Goal: Information Seeking & Learning: Learn about a topic

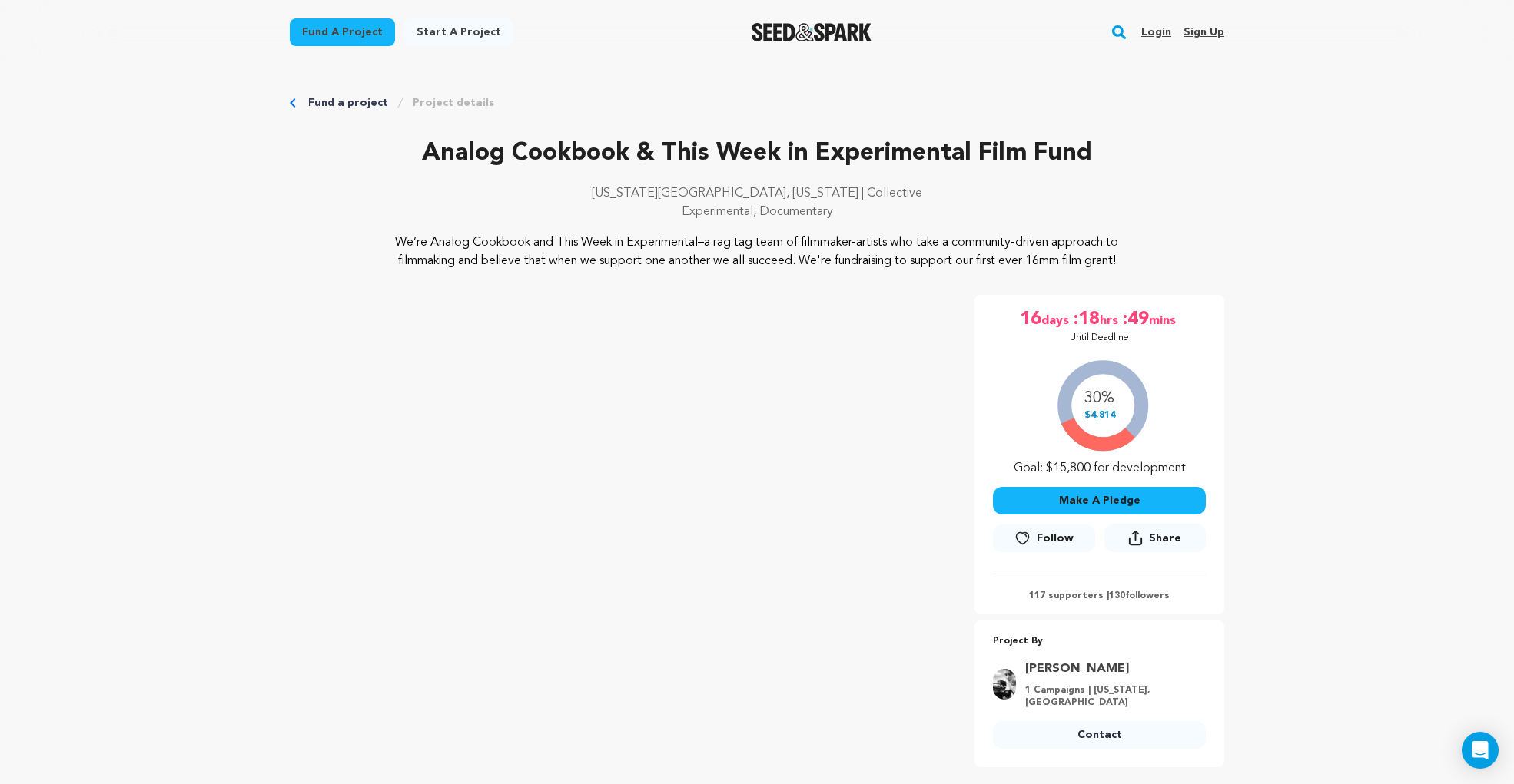
drag, startPoint x: 1284, startPoint y: 126, endPoint x: 1255, endPoint y: 128, distance: 29.1
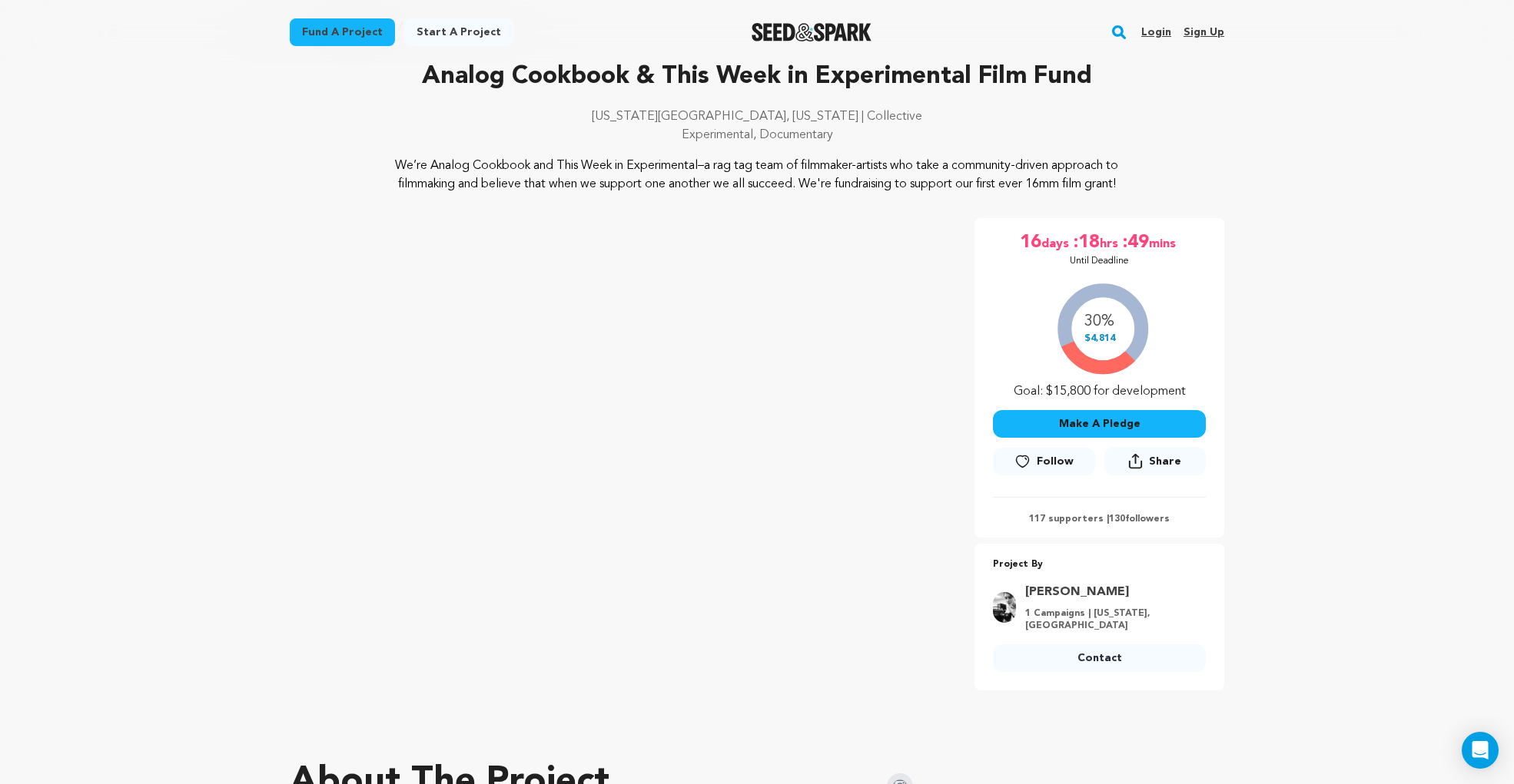
scroll to position [308, 0]
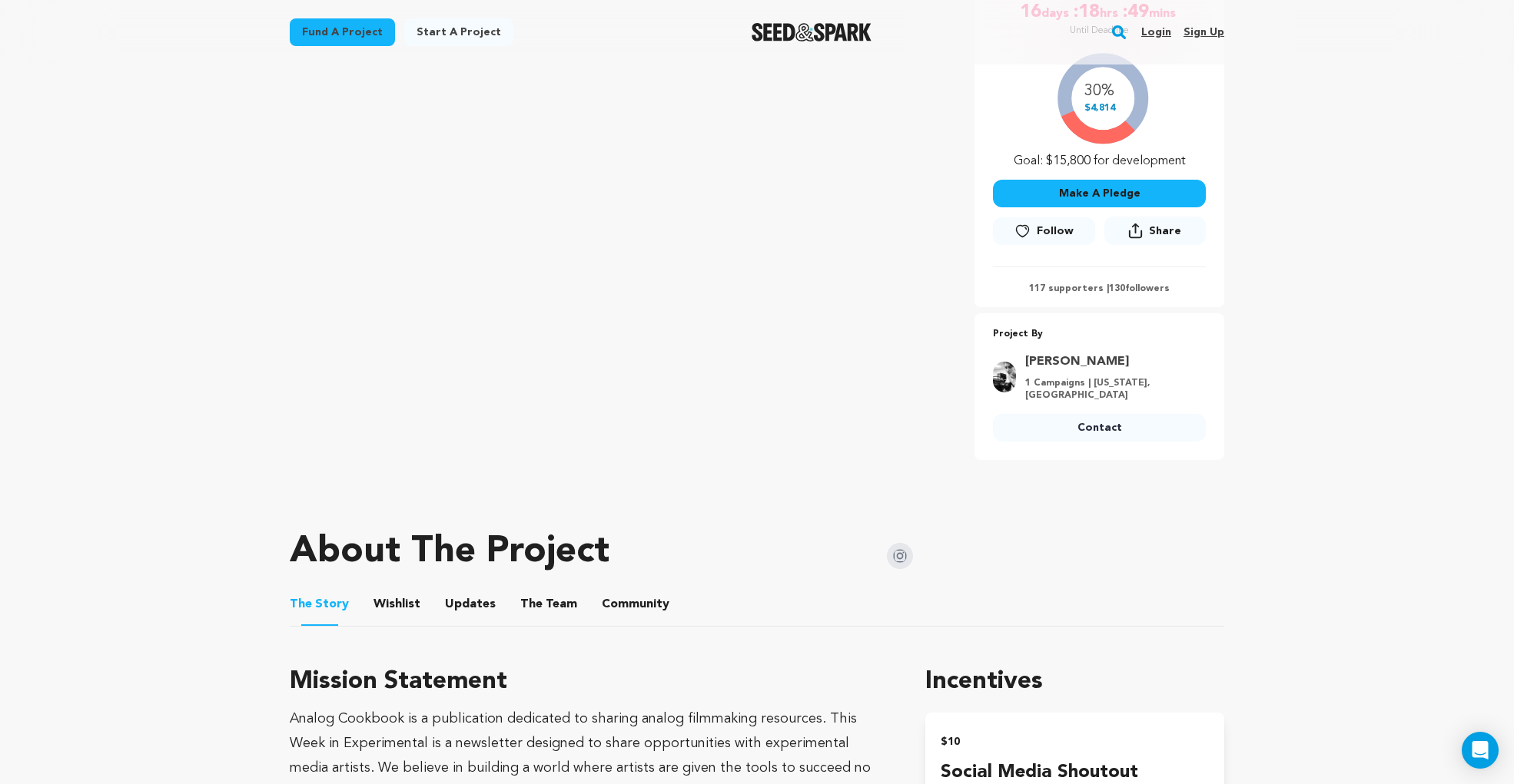
click at [900, 543] on img at bounding box center [900, 557] width 26 height 26
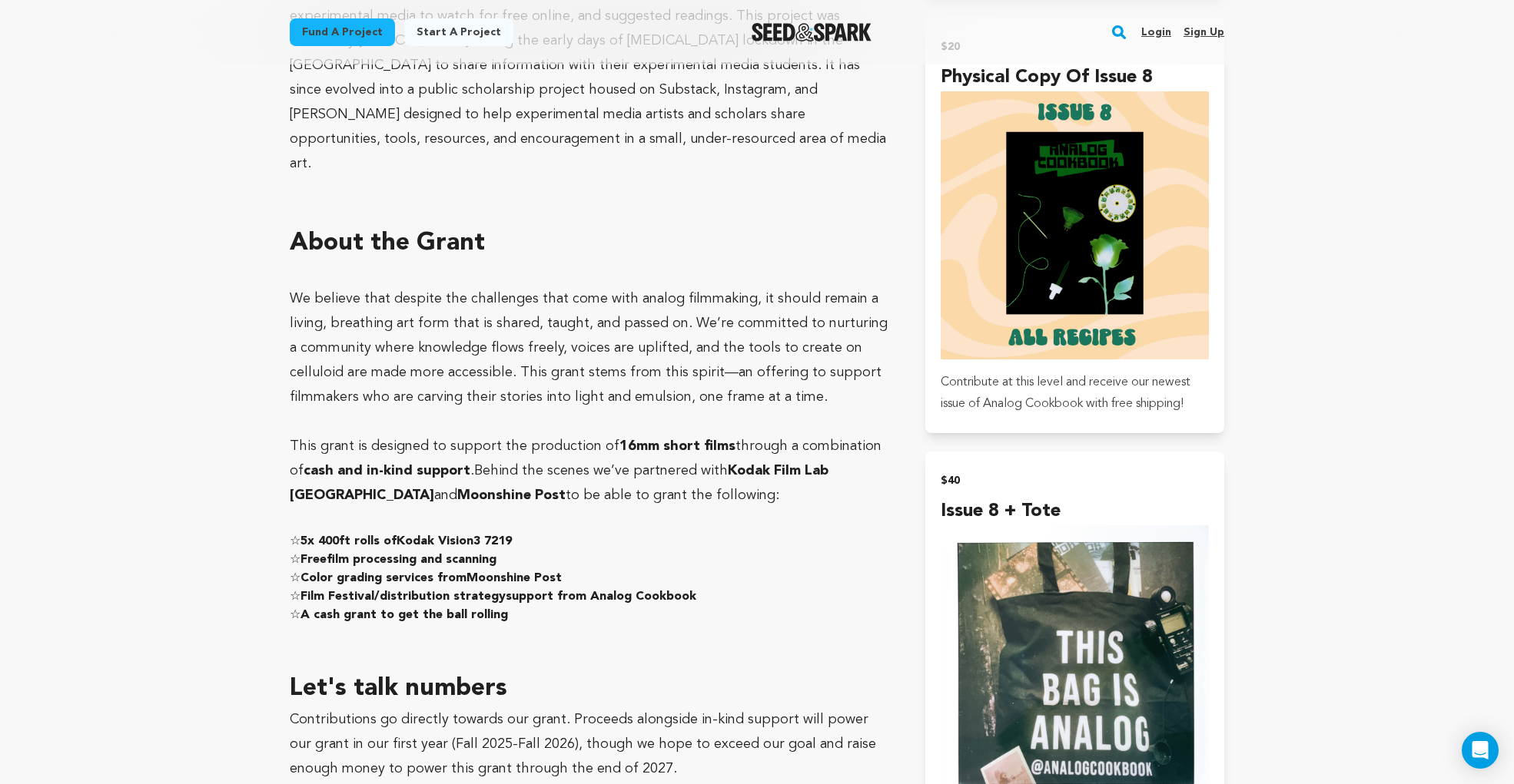
scroll to position [1846, 0]
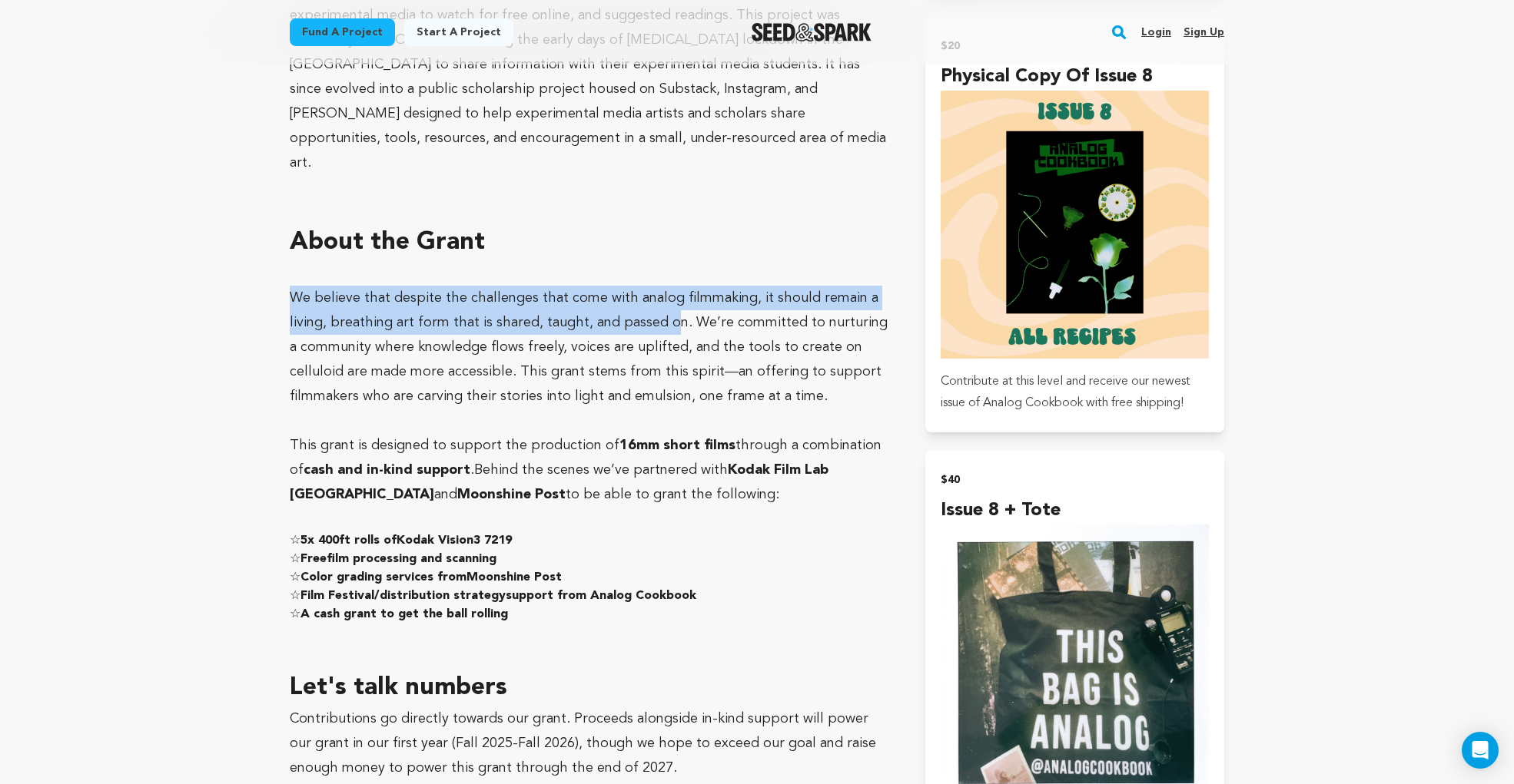
drag, startPoint x: 332, startPoint y: 230, endPoint x: 664, endPoint y: 258, distance: 333.2
click at [664, 292] on span "We believe that despite the challenges that come with analog filmmaking, it sho…" at bounding box center [588, 347] width 597 height 112
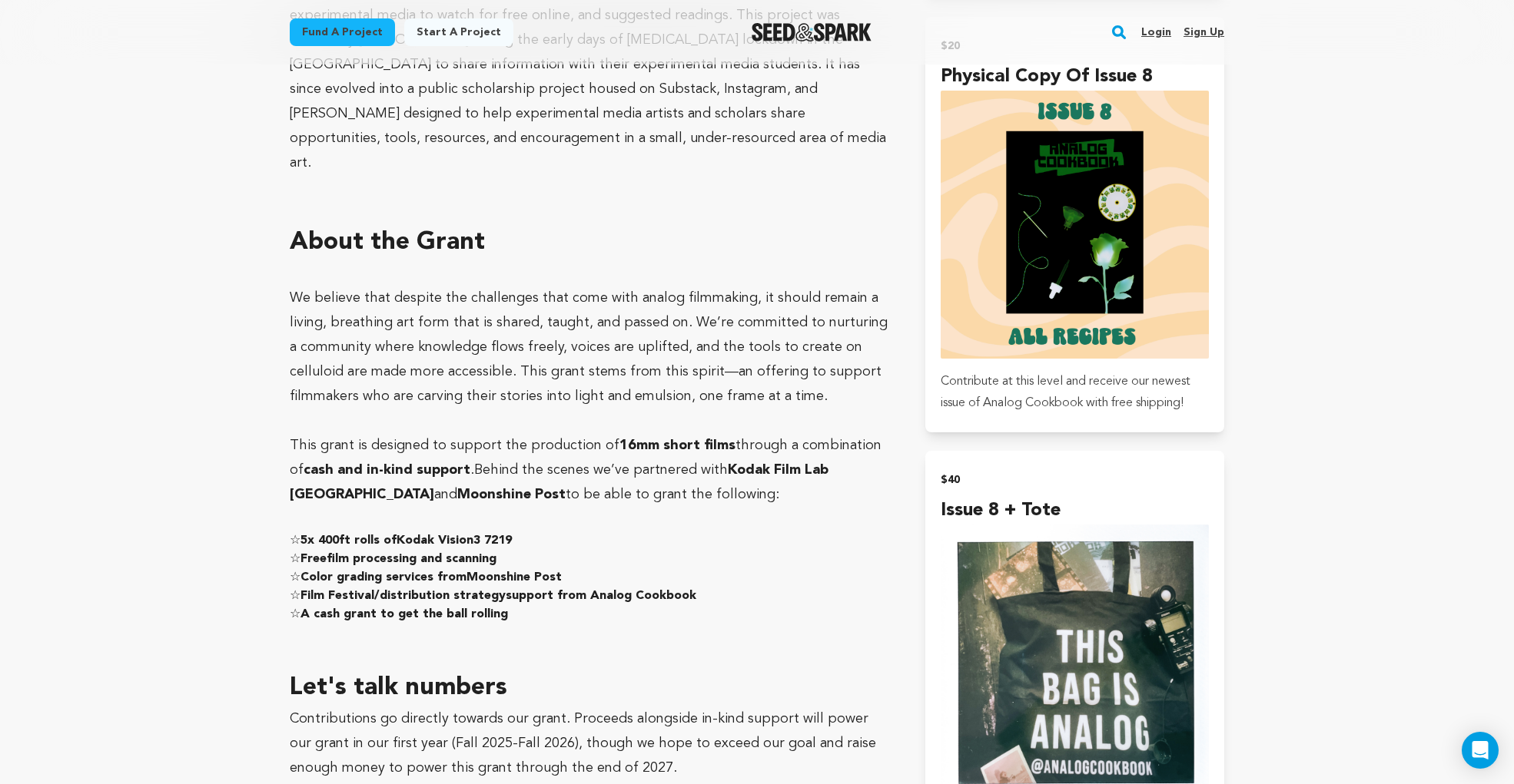
click at [700, 292] on span "We believe that despite the challenges that come with analog filmmaking, it sho…" at bounding box center [588, 347] width 597 height 112
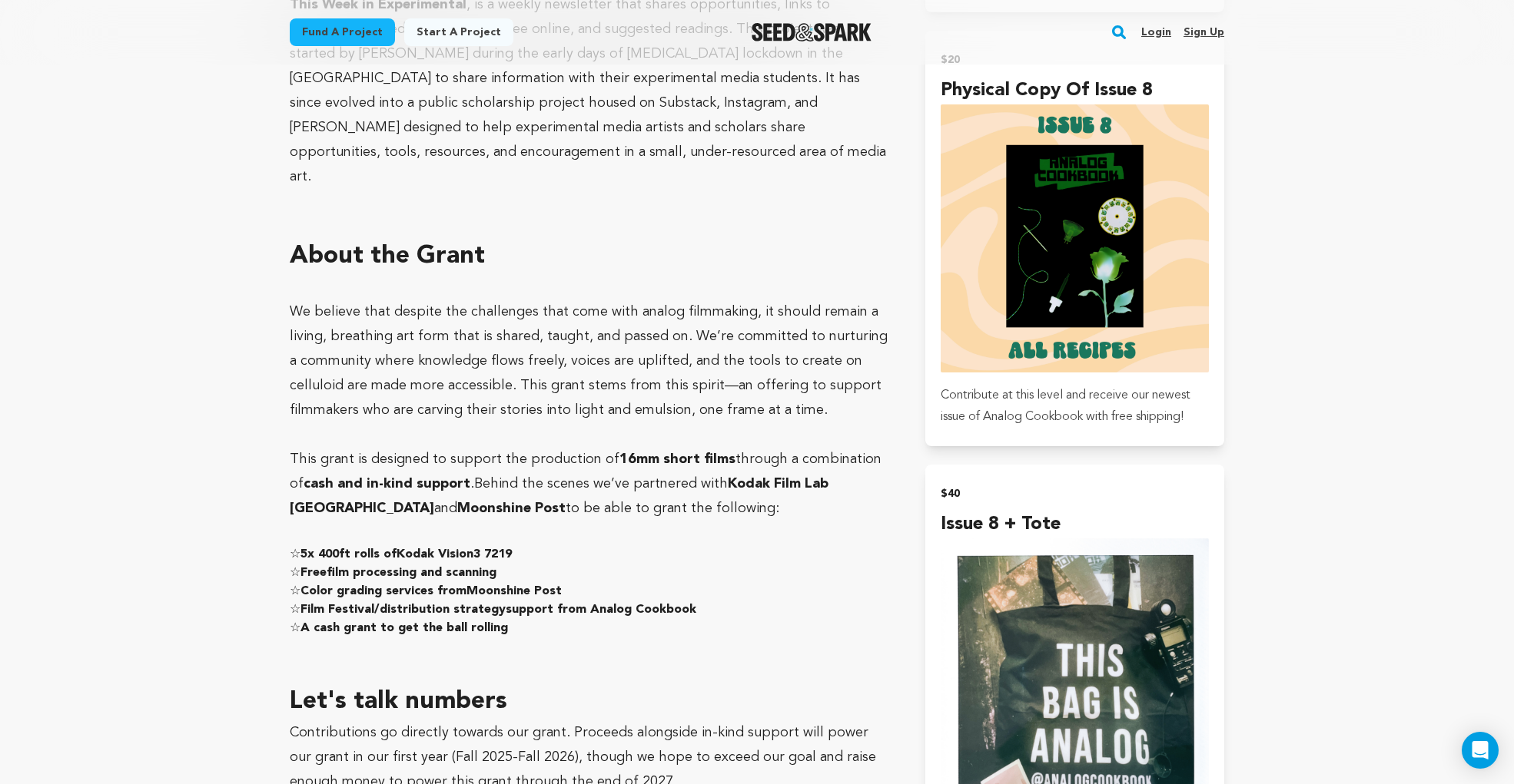
scroll to position [1836, 0]
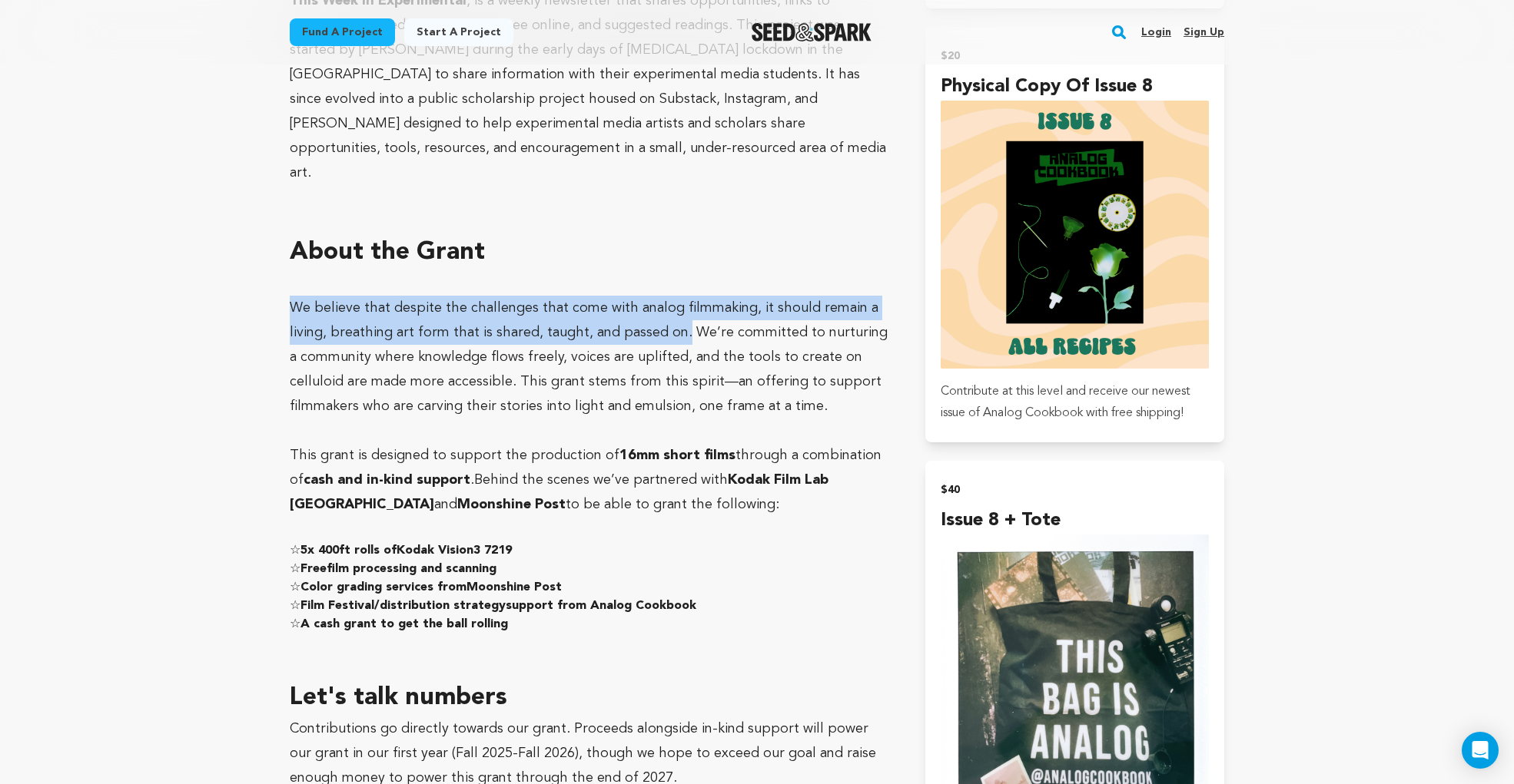
drag, startPoint x: 289, startPoint y: 241, endPoint x: 676, endPoint y: 271, distance: 388.2
click at [676, 301] on span "We believe that despite the challenges that come with analog filmmaking, it sho…" at bounding box center [588, 357] width 597 height 112
copy span "We believe that despite the challenges that come with analog filmmaking, it sho…"
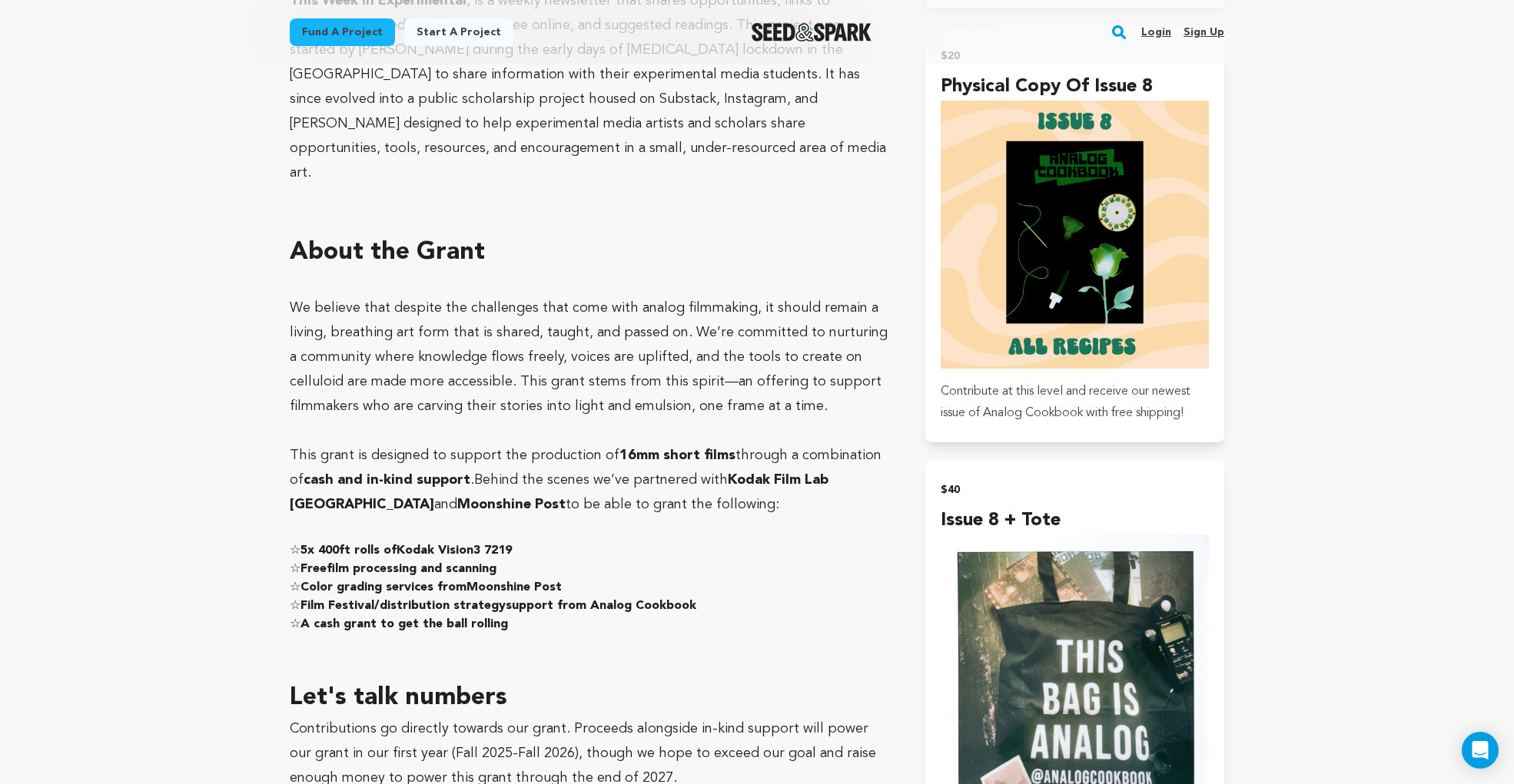
click at [788, 337] on p "We believe that despite the challenges that come with analog filmmaking, it sho…" at bounding box center [589, 357] width 598 height 123
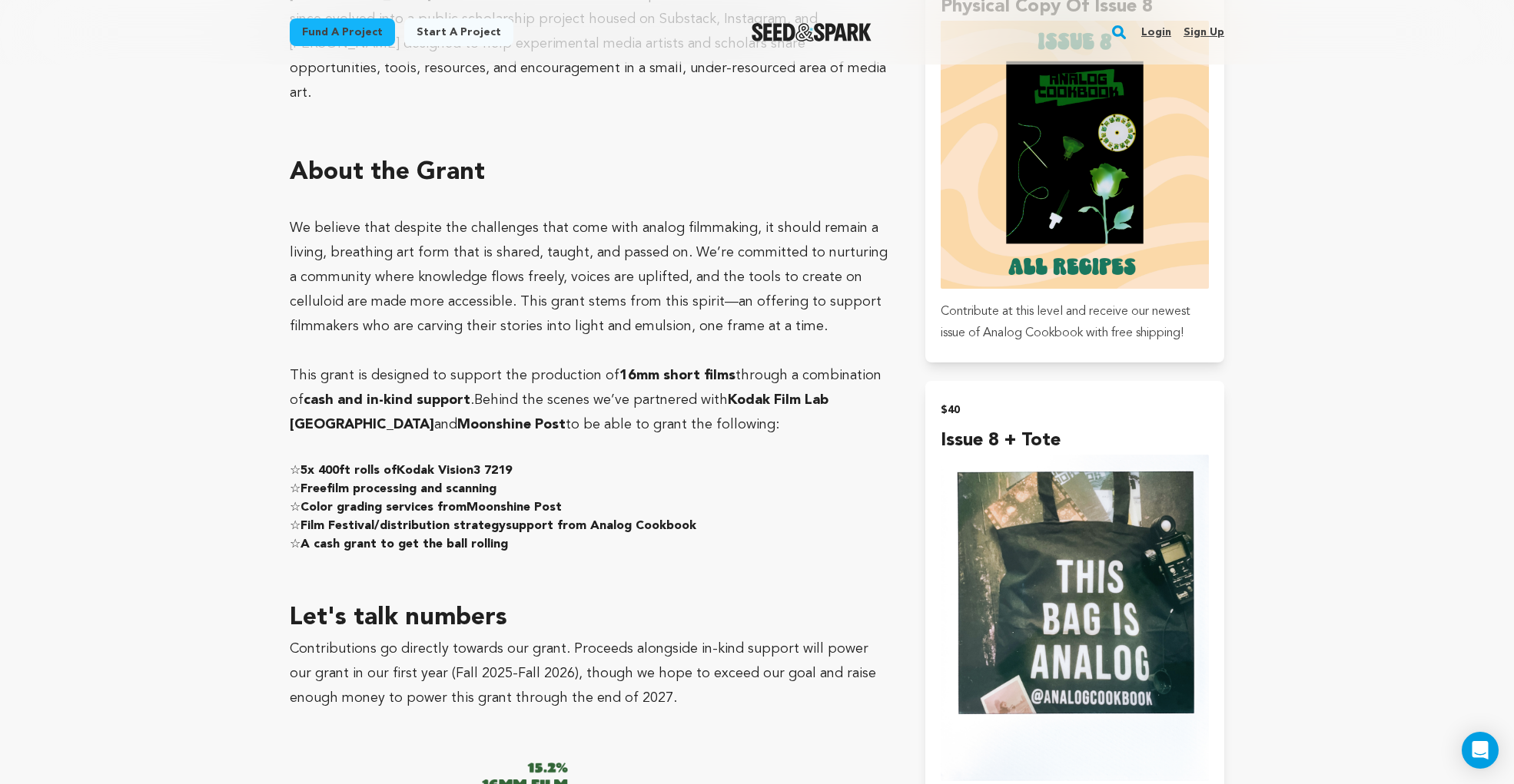
scroll to position [1922, 0]
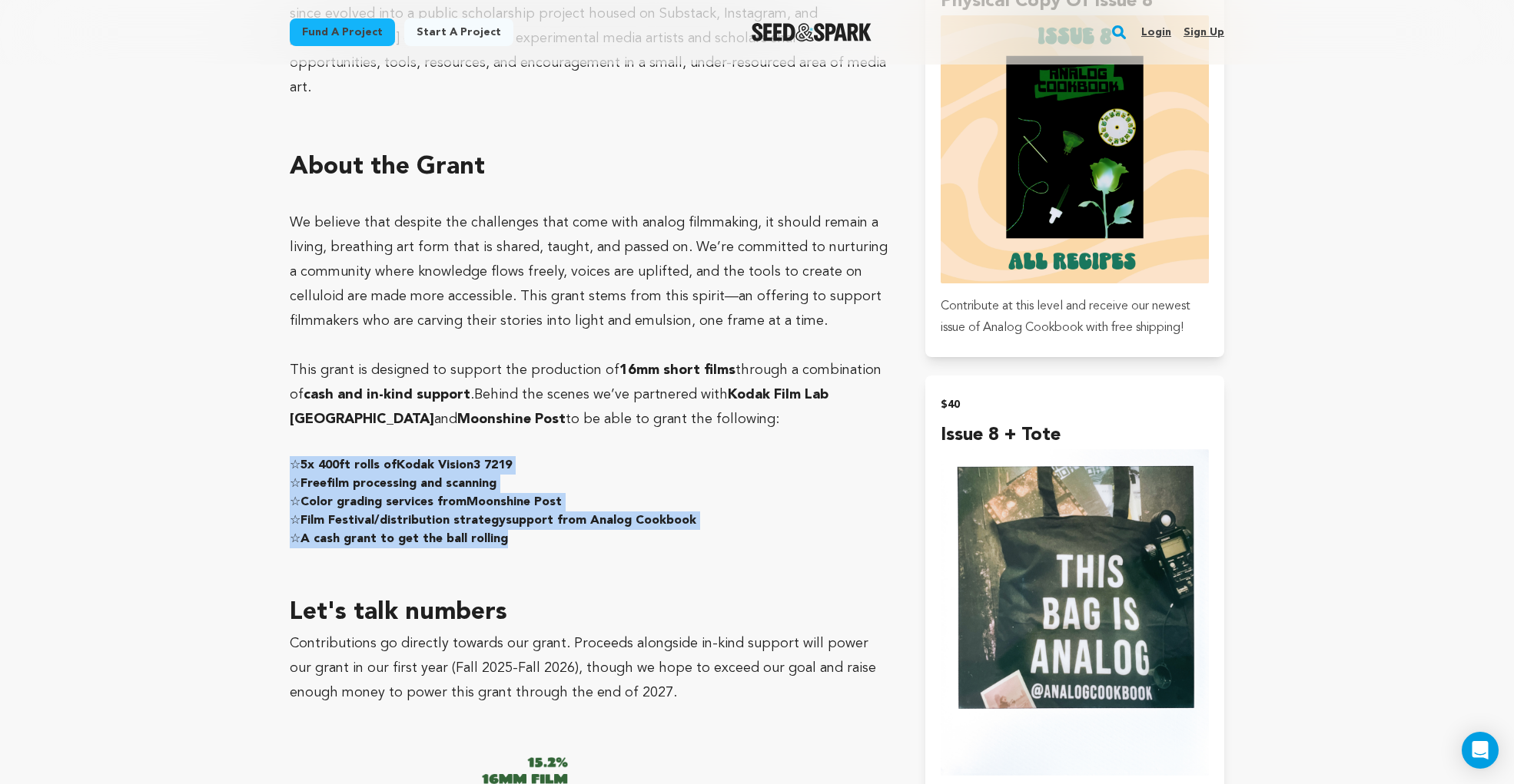
drag, startPoint x: 521, startPoint y: 477, endPoint x: 245, endPoint y: 407, distance: 284.7
copy div "☆ 5x 400ft rolls of Kodak Vision3 7219 ☆ Free film processing and scanning ☆ Co…"
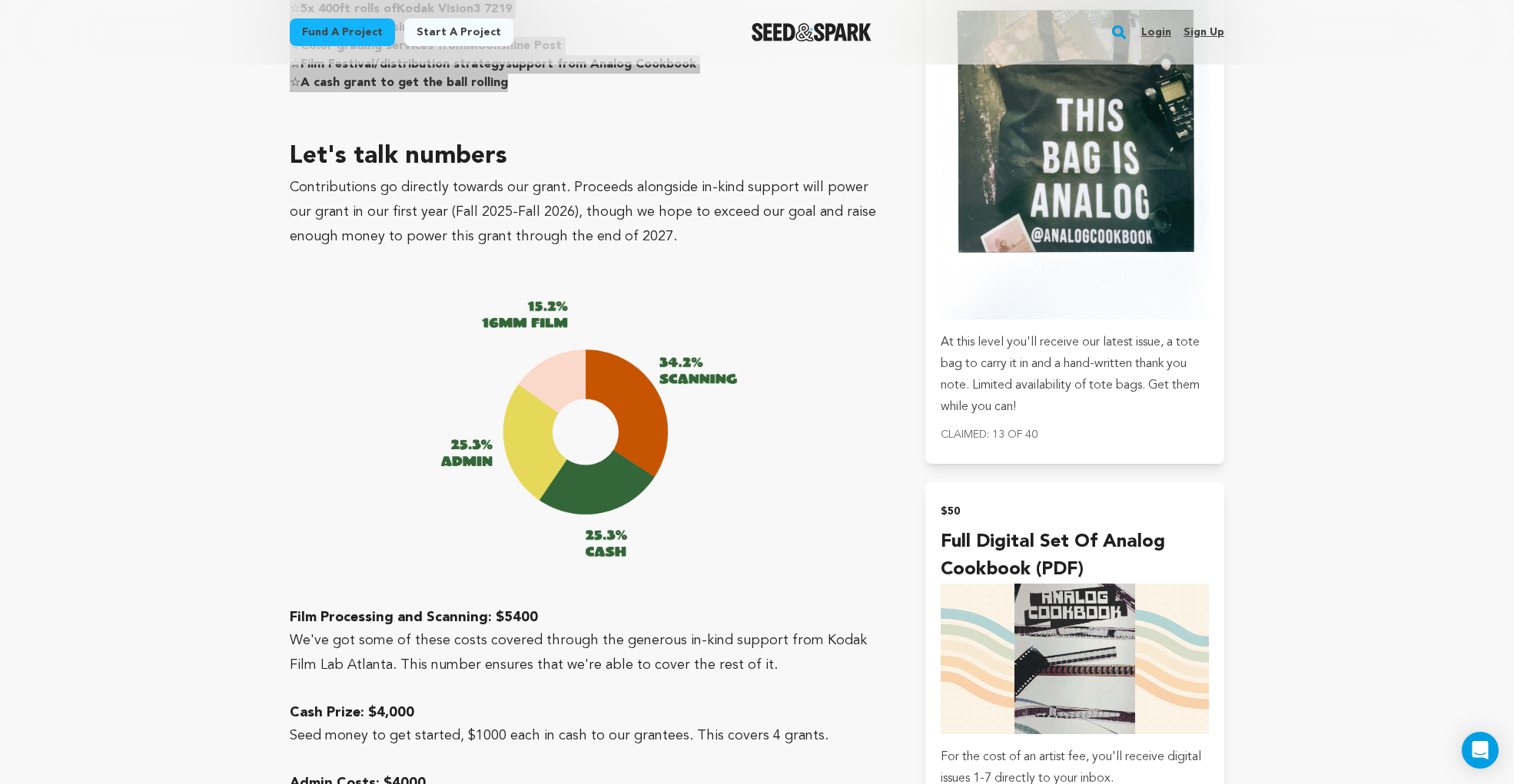
scroll to position [2377, 0]
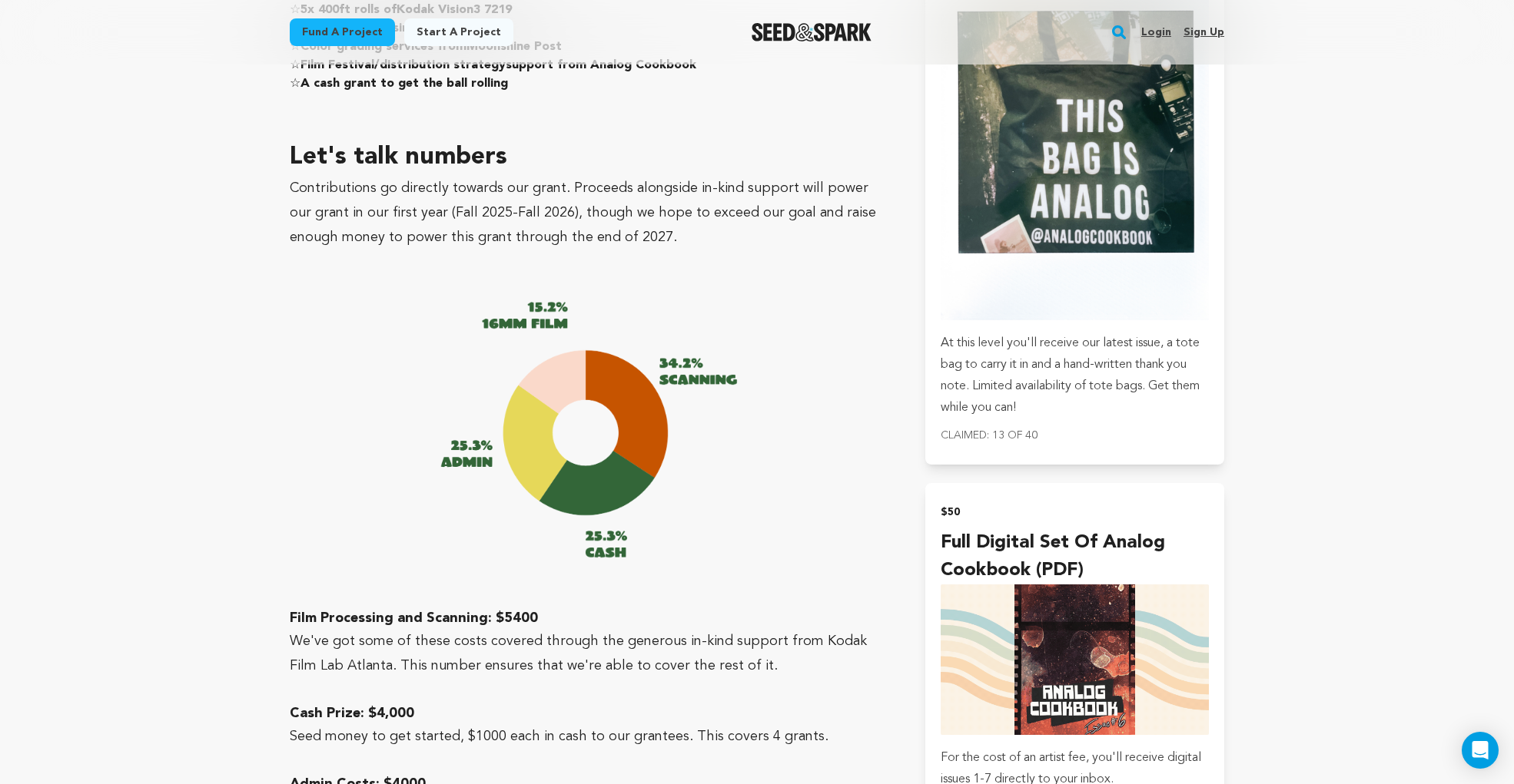
click at [726, 175] on p "Contributions go directly towards our grant. Proceeds alongside in-kind support…" at bounding box center [589, 212] width 598 height 74
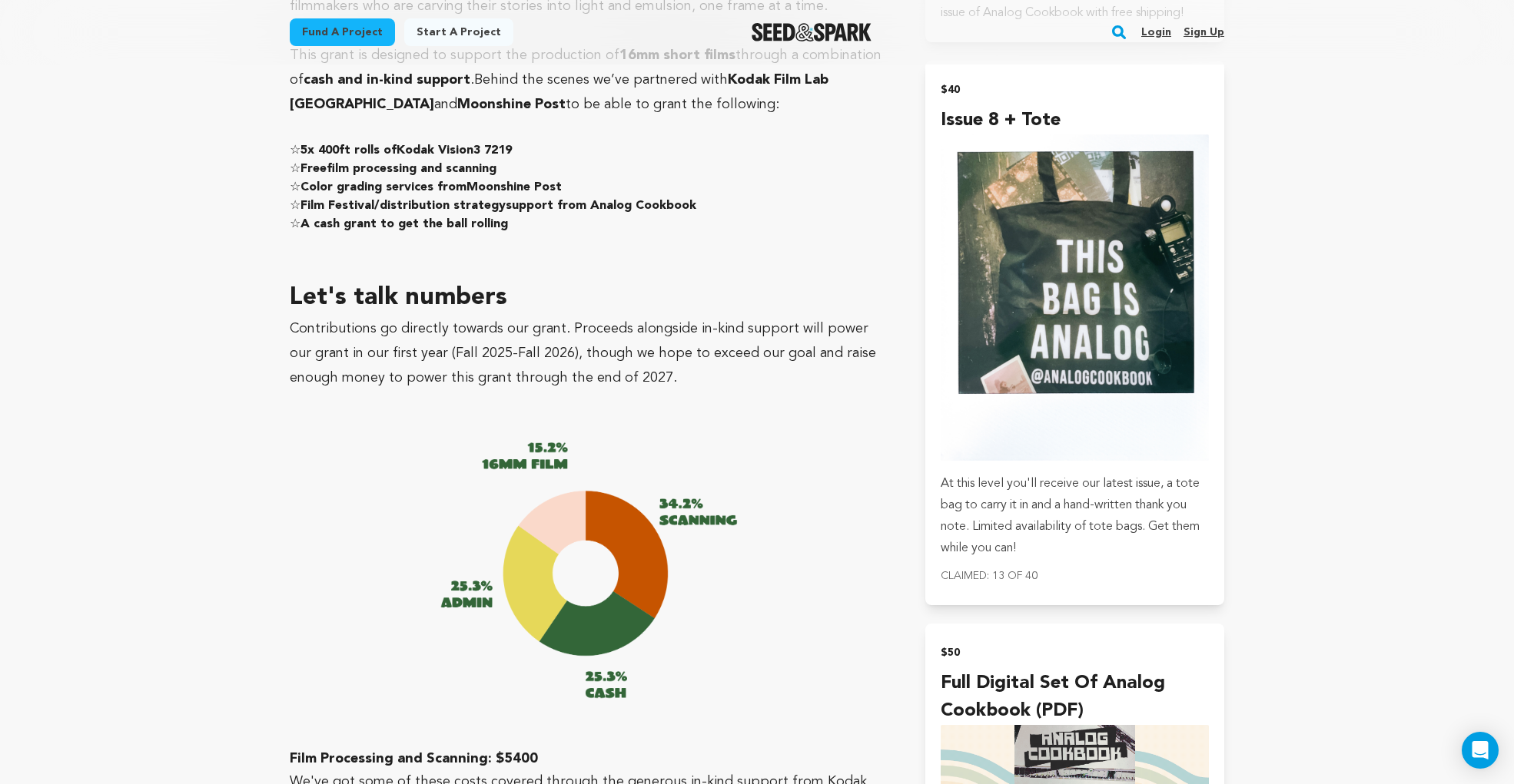
scroll to position [2256, 0]
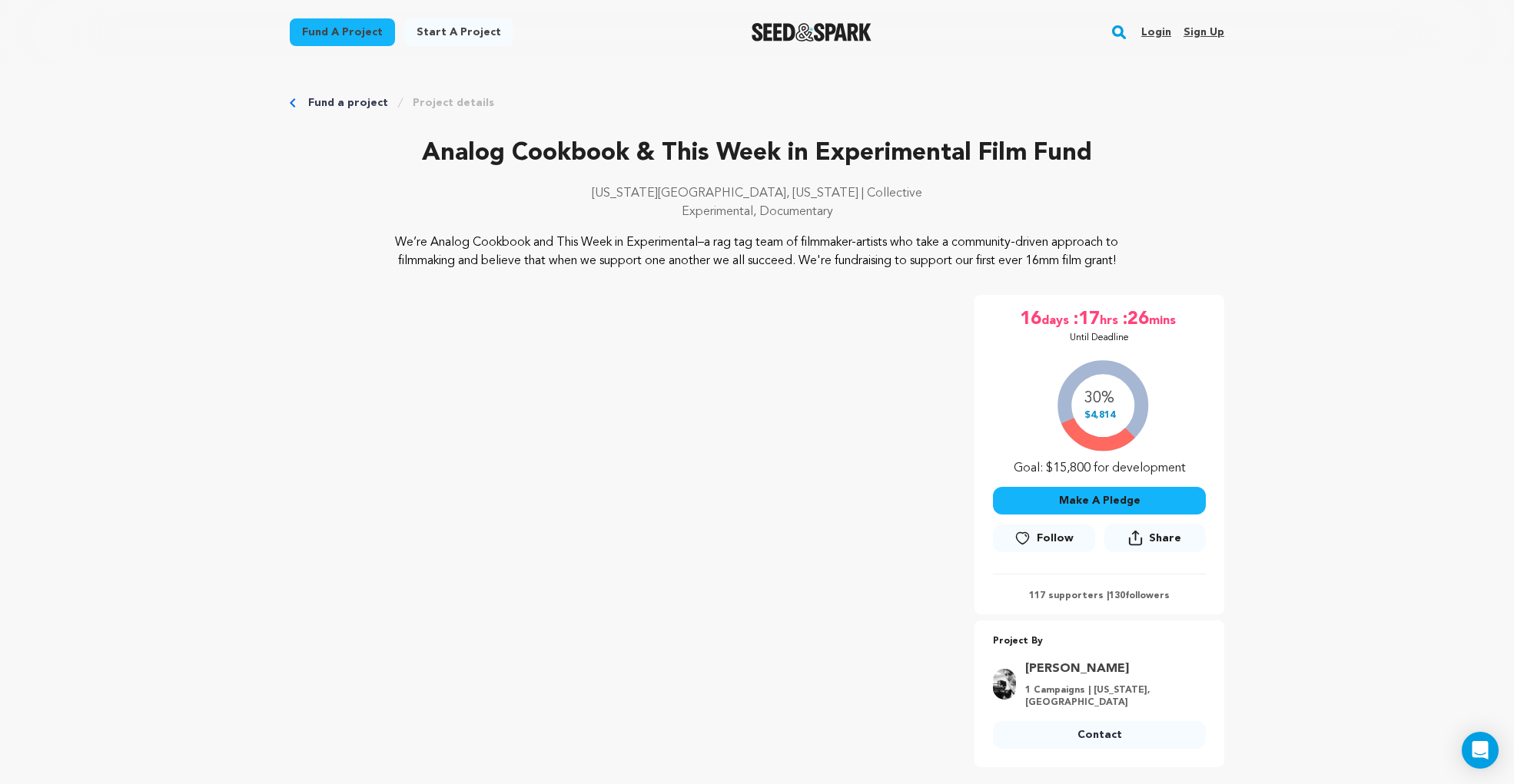
click at [553, 192] on p "[US_STATE][GEOGRAPHIC_DATA], [US_STATE] | Collective" at bounding box center [757, 193] width 934 height 19
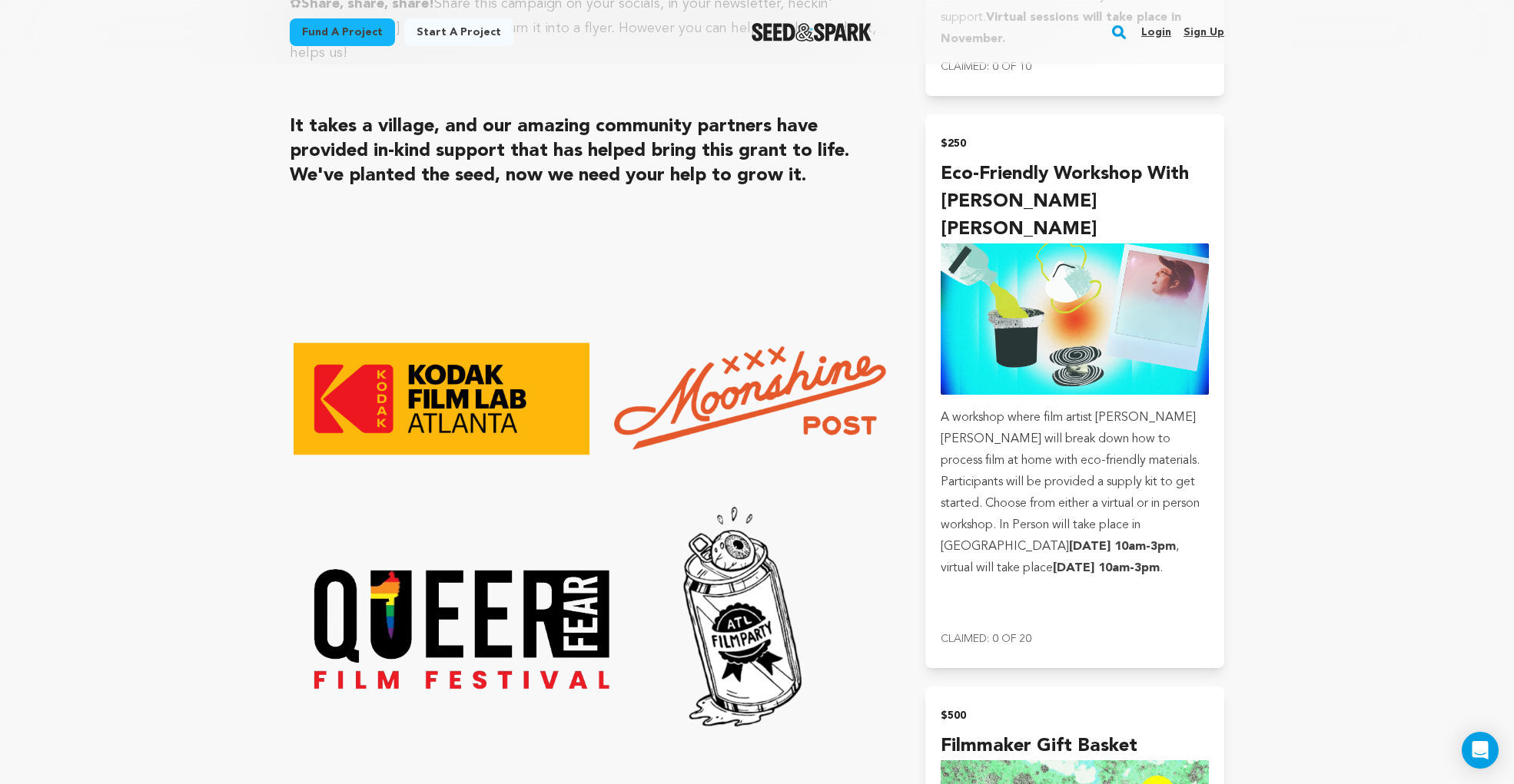
scroll to position [4951, 0]
